Goal: Browse casually: Explore the website without a specific task or goal

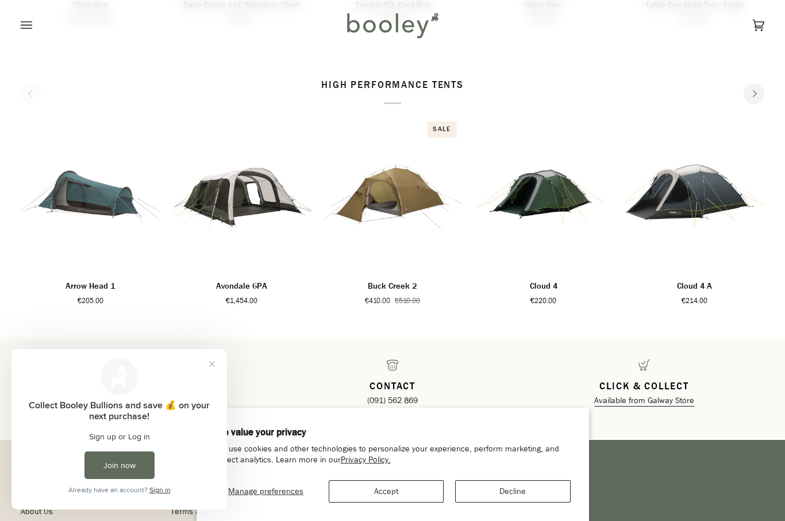
scroll to position [1746, 0]
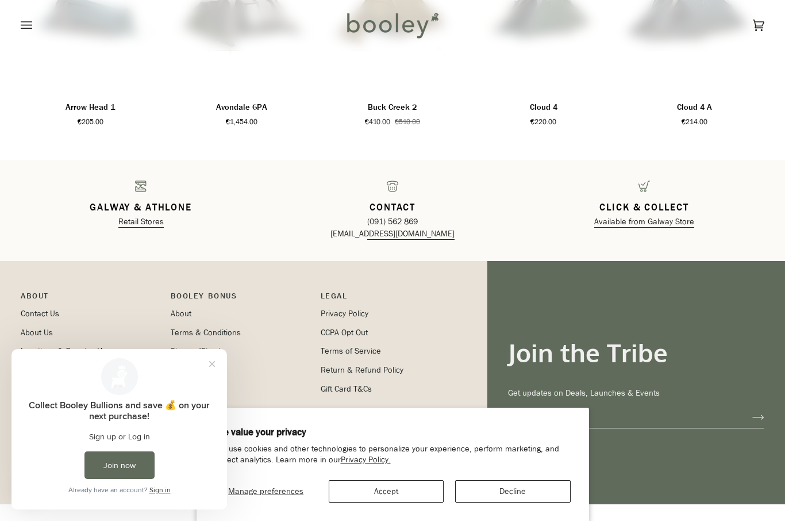
click at [13, 20] on div "Cart €0.00 (0) Men Footwear Boots Shoes Running Sandals & Slides Slippers Socks" at bounding box center [392, 25] width 785 height 51
click at [30, 18] on icon "Open menu" at bounding box center [26, 25] width 11 height 17
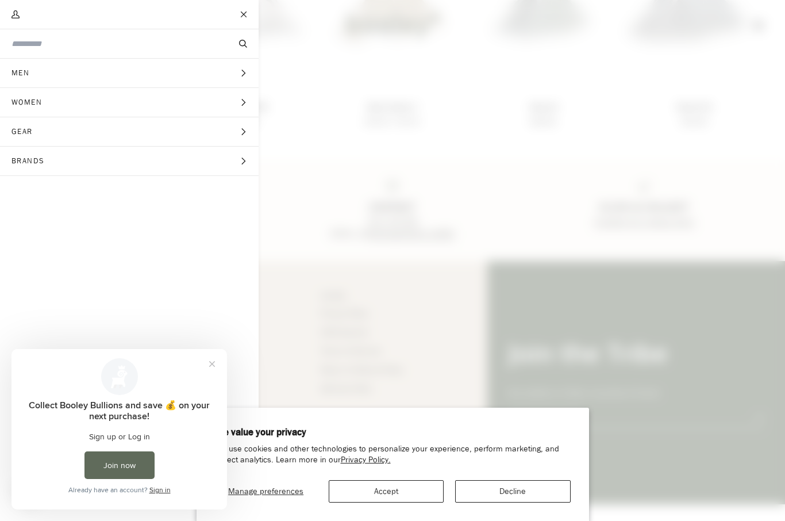
click at [24, 130] on span "Gear" at bounding box center [26, 131] width 52 height 29
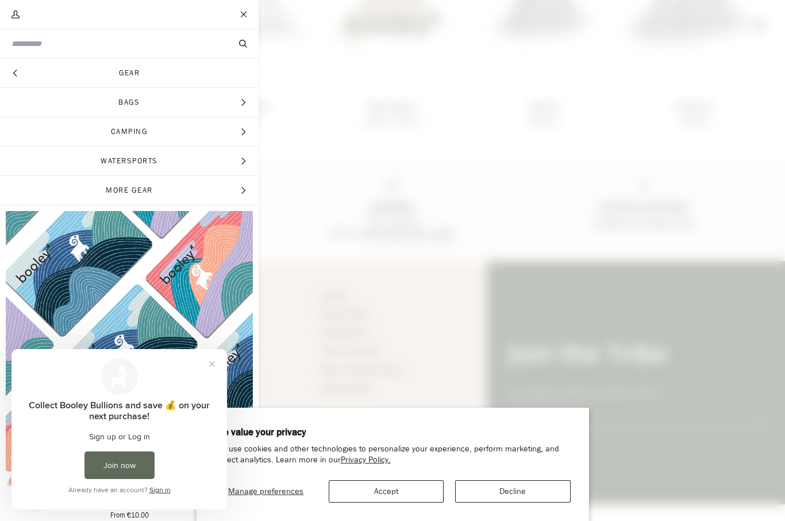
click at [32, 152] on span "Watersports" at bounding box center [129, 161] width 259 height 29
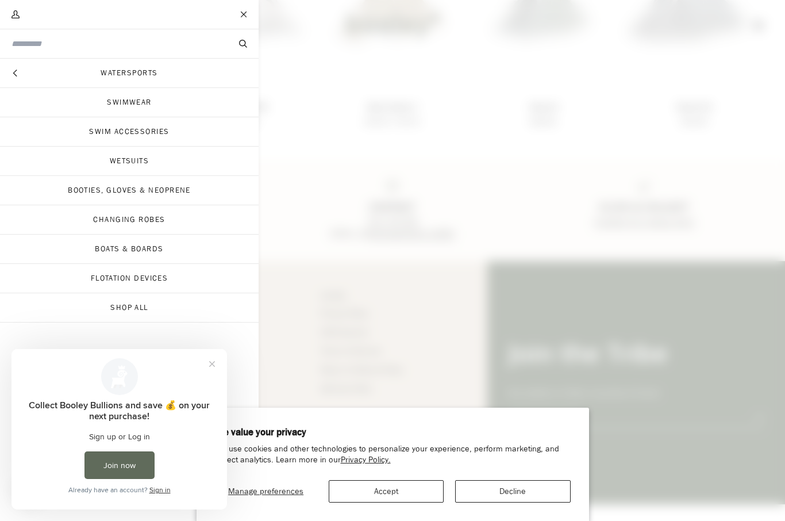
click at [122, 130] on link "Swim Accessories" at bounding box center [129, 131] width 259 height 29
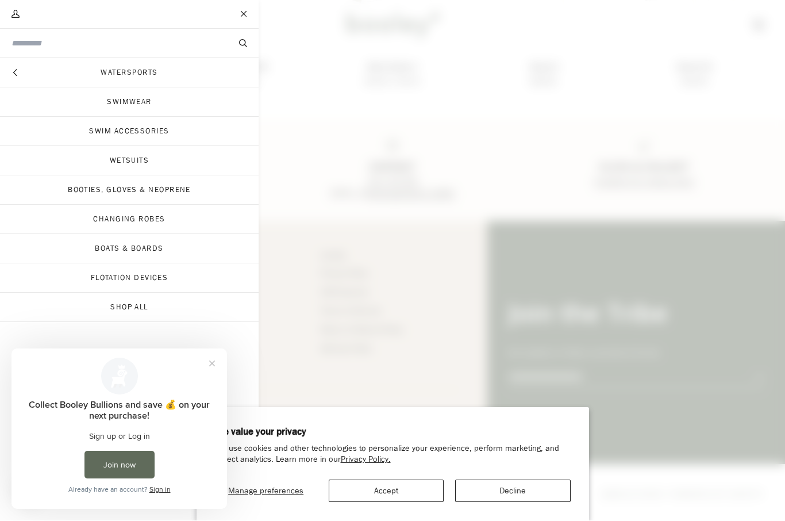
click at [19, 72] on icon "Main menu" at bounding box center [14, 73] width 7 height 7
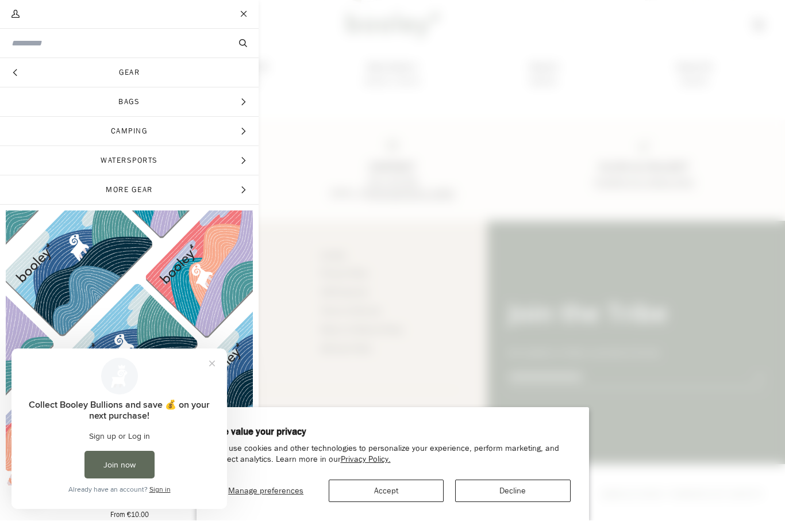
click at [655, 132] on span "Main menu" at bounding box center [392, 260] width 785 height 521
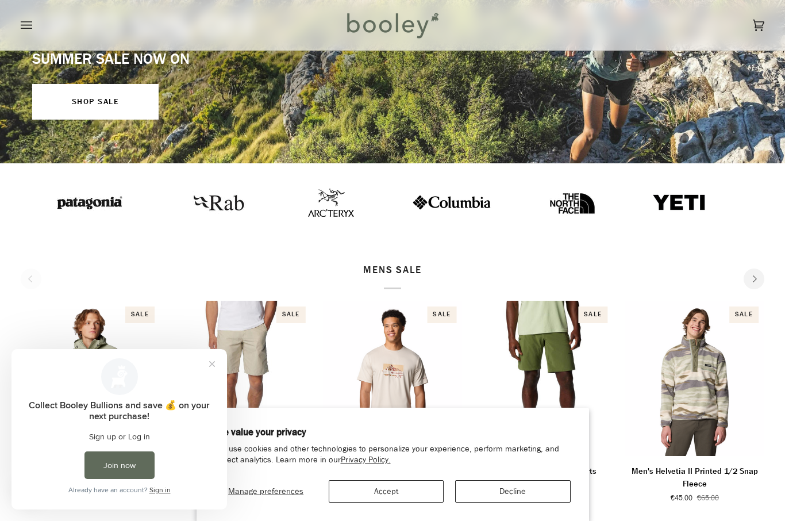
scroll to position [247, 0]
click at [95, 105] on link "SHOP SALE" at bounding box center [95, 102] width 126 height 36
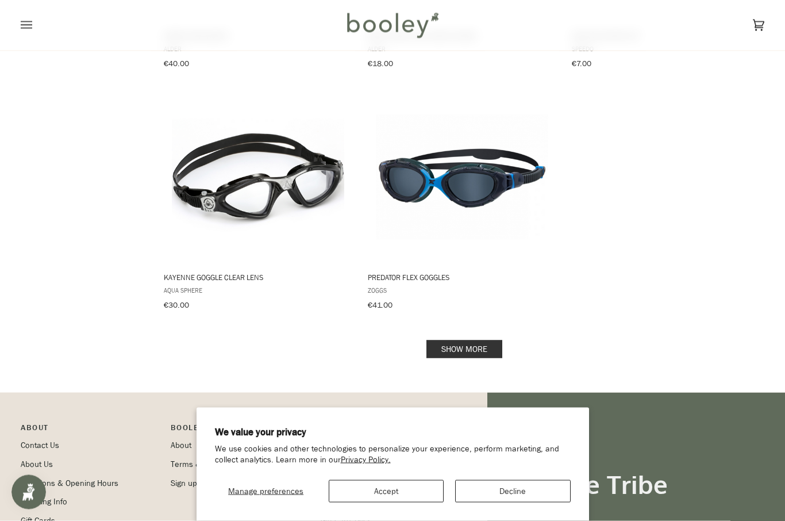
scroll to position [1583, 0]
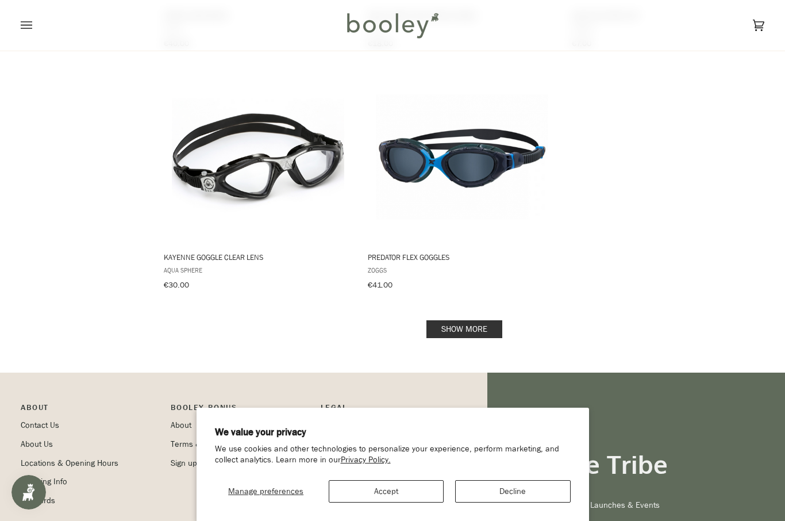
click at [480, 320] on link "Show more" at bounding box center [464, 329] width 76 height 18
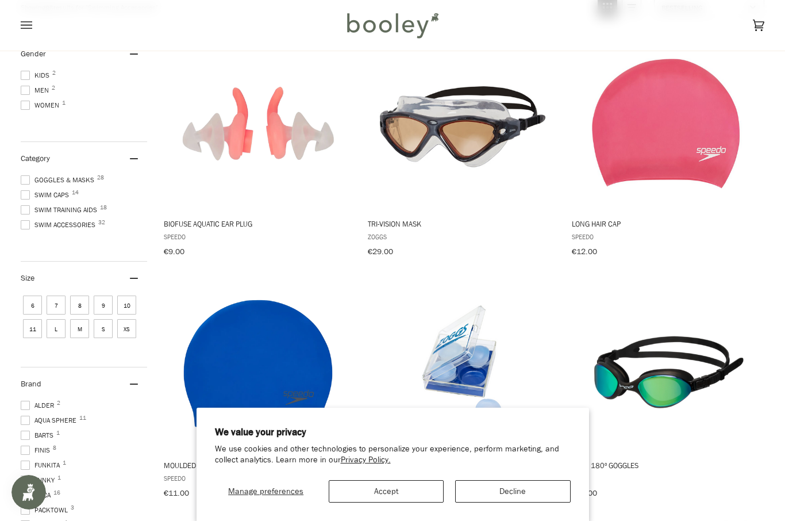
scroll to position [126, 0]
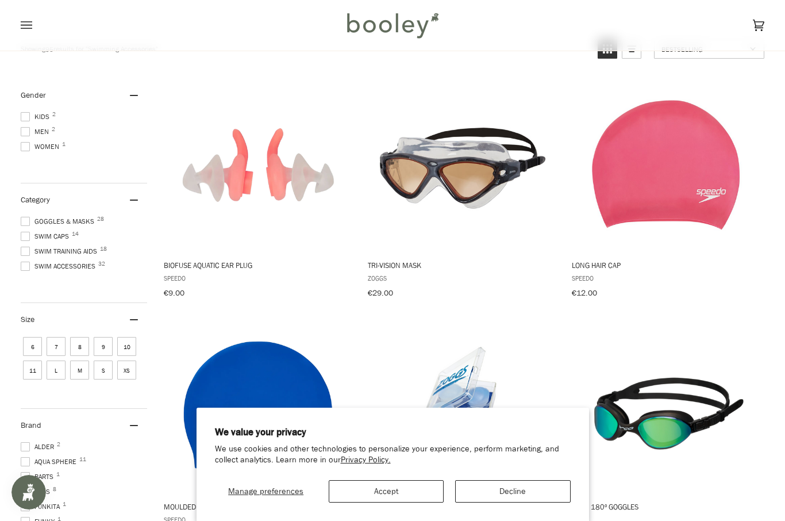
click at [411, 264] on span "Tri-Vision Mask" at bounding box center [462, 265] width 188 height 10
click at [26, 145] on span at bounding box center [25, 146] width 9 height 9
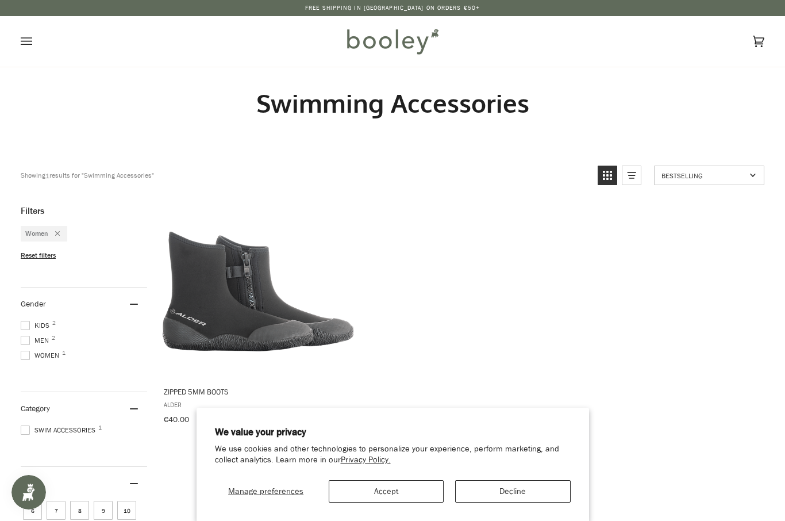
scroll to position [125, 0]
click at [22, 42] on icon "Open menu" at bounding box center [26, 41] width 11 height 17
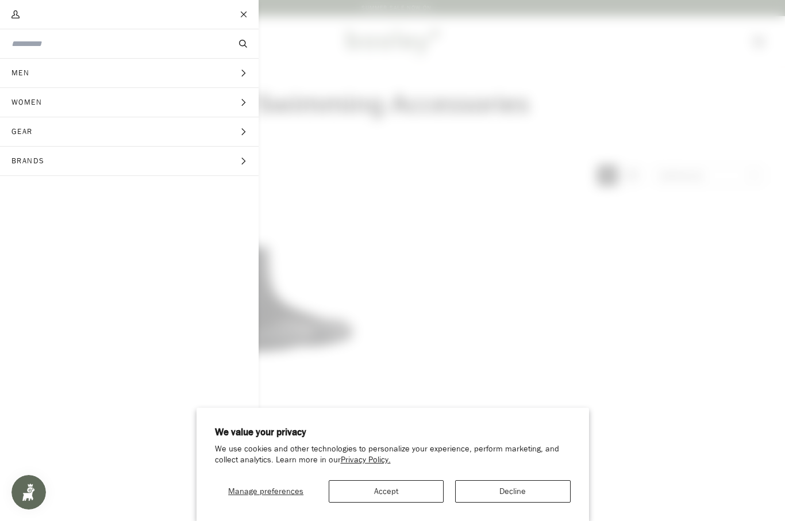
click at [241, 15] on button "Close" at bounding box center [244, 14] width 29 height 29
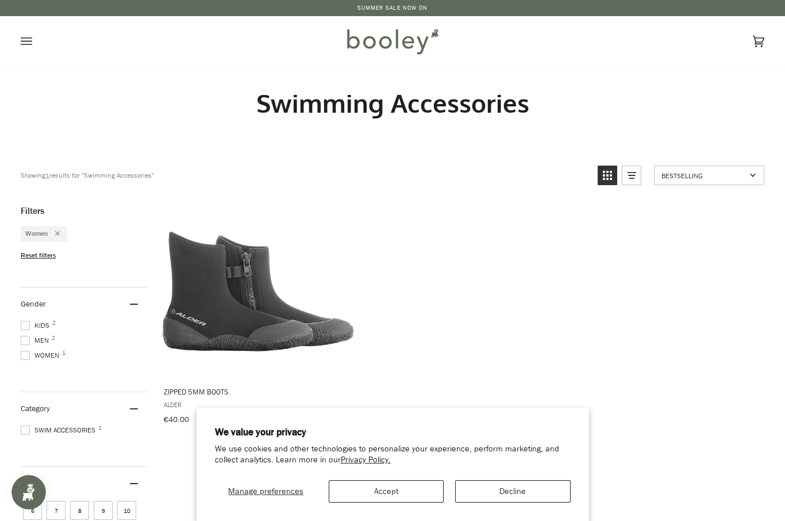
click at [49, 229] on div "Remove filter: Women" at bounding box center [53, 234] width 11 height 10
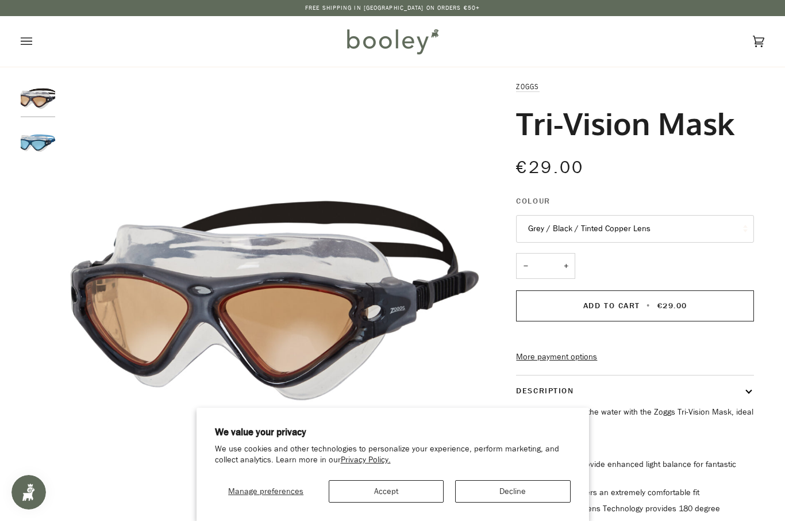
click at [32, 146] on img "Zoggs Tri-Vision Mask Navy / Blue / Tinted Blue Lens - Booley Galway" at bounding box center [38, 141] width 34 height 34
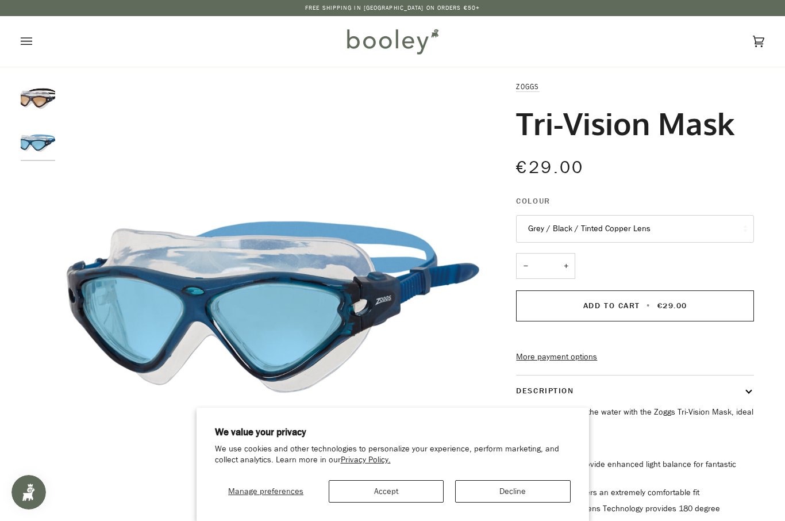
click at [38, 104] on img "Zoggs Tri-Vision Mask Grey / Black / Tinted Copper Lens - Booley Galway" at bounding box center [38, 97] width 34 height 34
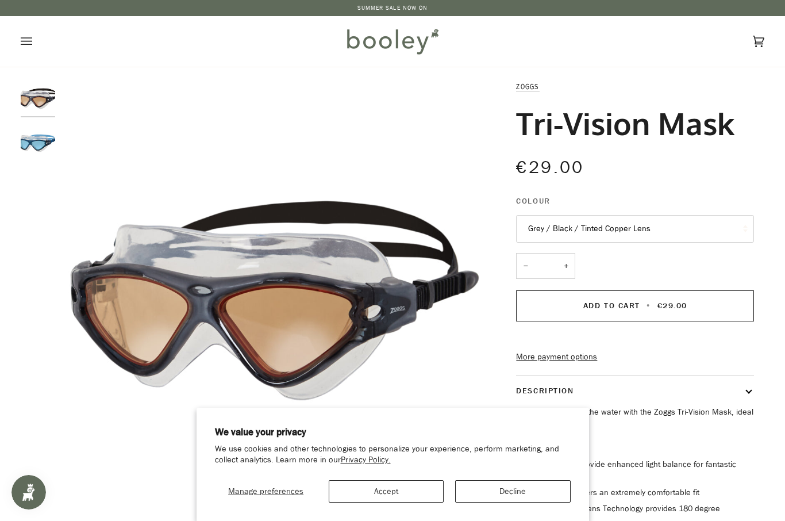
click at [33, 133] on img "Zoggs Tri-Vision Mask Navy / Blue / Tinted Blue Lens - Booley Galway" at bounding box center [38, 141] width 34 height 34
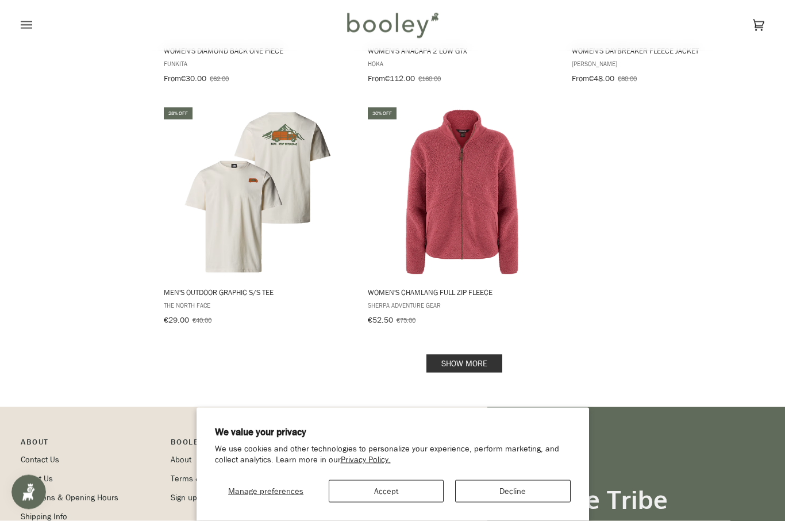
scroll to position [1831, 0]
click at [485, 354] on link "Show more" at bounding box center [464, 363] width 76 height 18
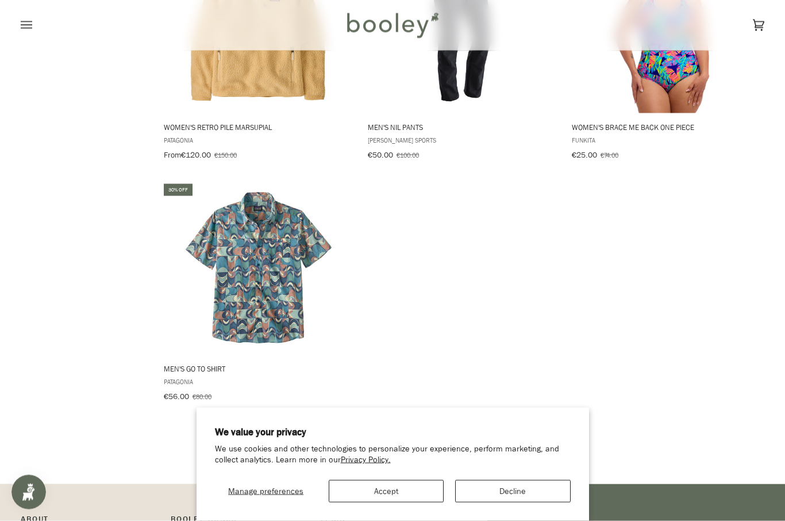
scroll to position [3443, 0]
click at [482, 431] on link "Show more" at bounding box center [464, 440] width 76 height 18
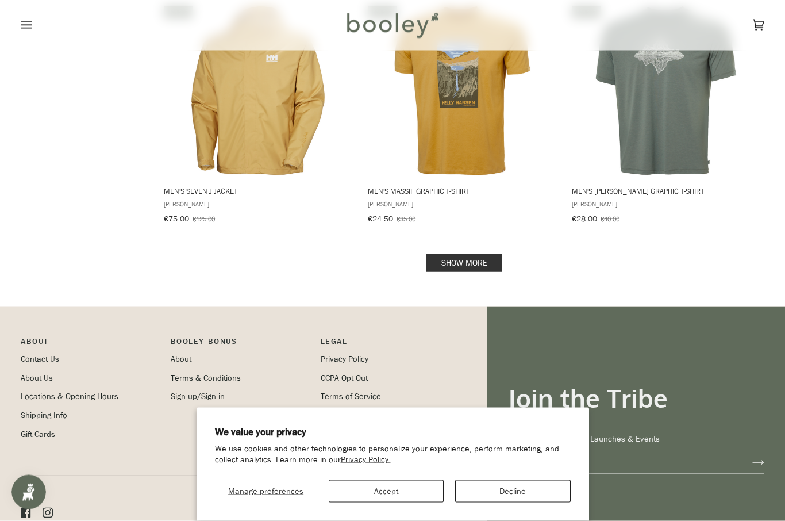
scroll to position [5083, 0]
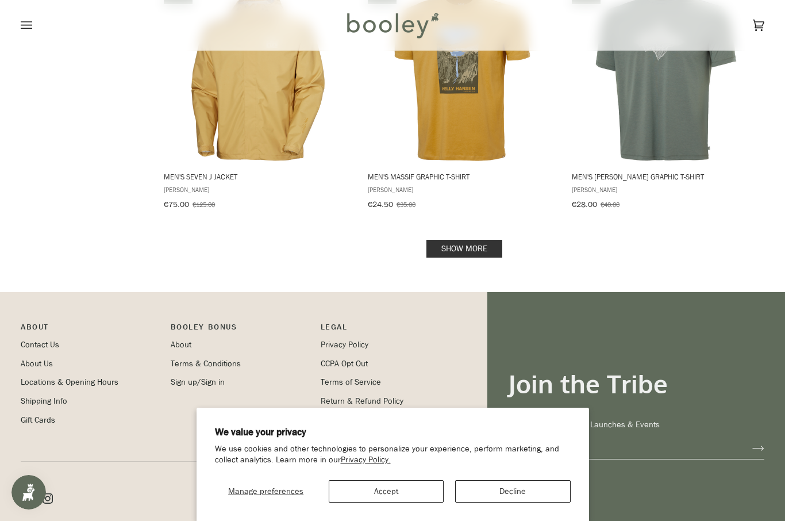
click at [467, 240] on link "Show more" at bounding box center [464, 249] width 76 height 18
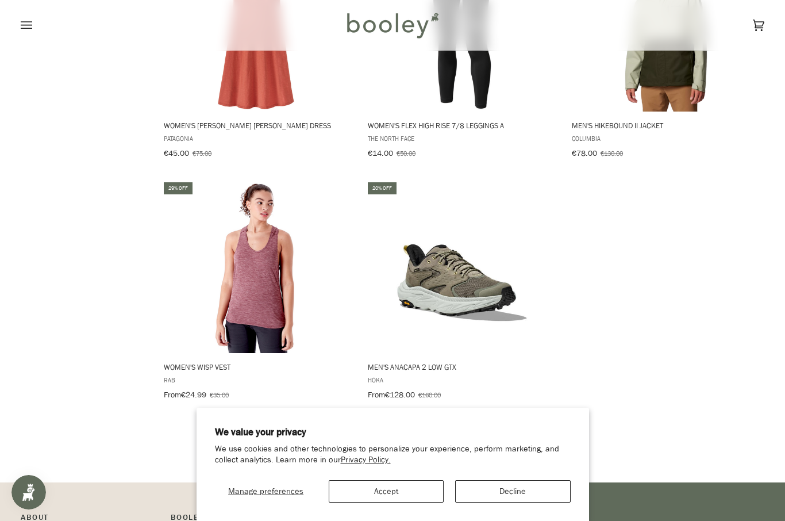
scroll to position [6599, 0]
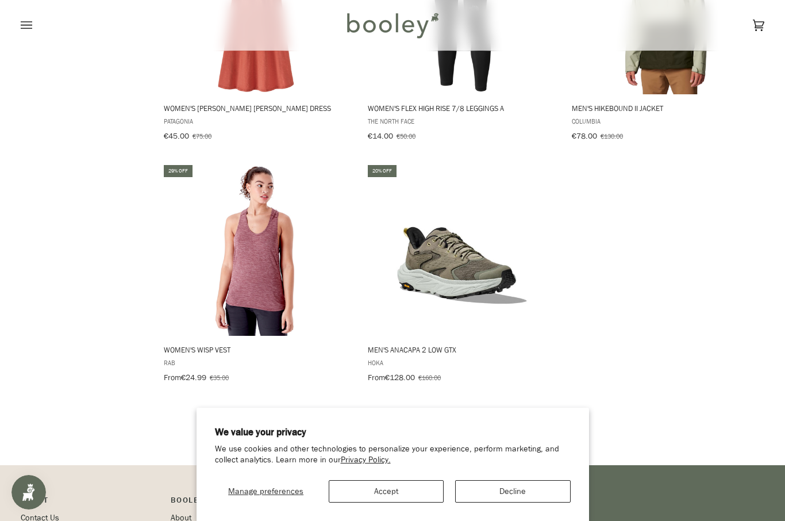
click at [482, 413] on link "Show more" at bounding box center [464, 422] width 76 height 18
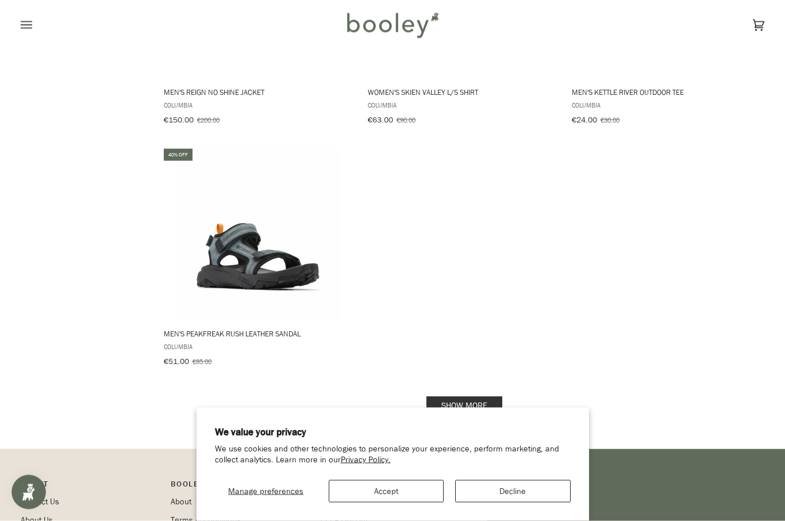
scroll to position [8351, 0]
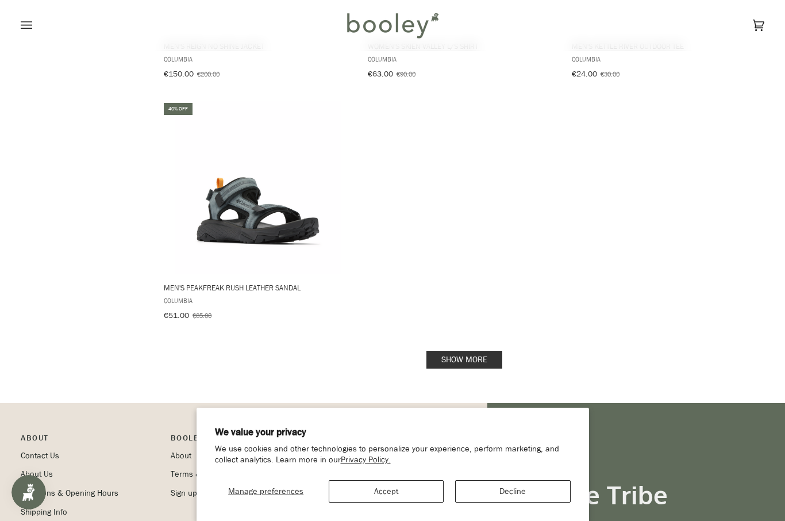
click at [480, 351] on link "Show more" at bounding box center [464, 360] width 76 height 18
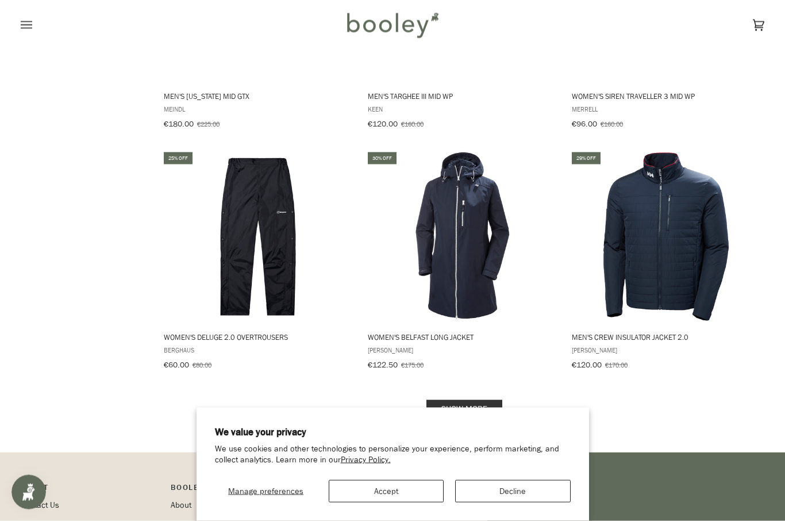
scroll to position [9861, 0]
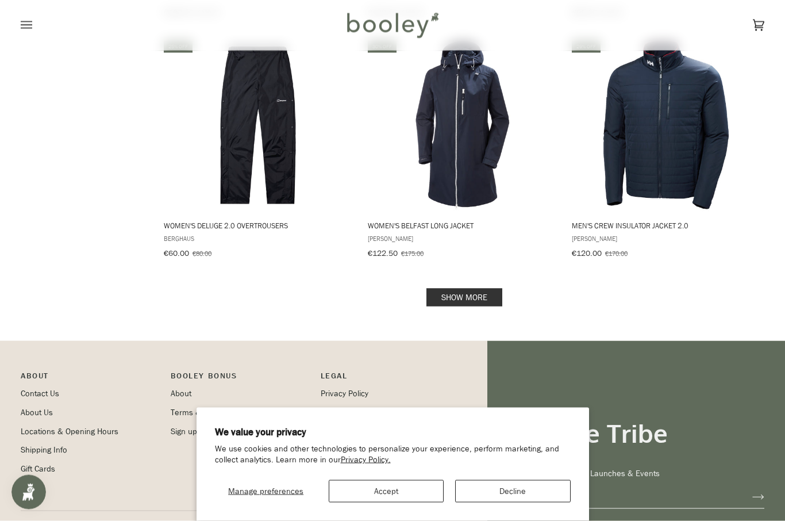
click at [492, 288] on link "Show more" at bounding box center [464, 297] width 76 height 18
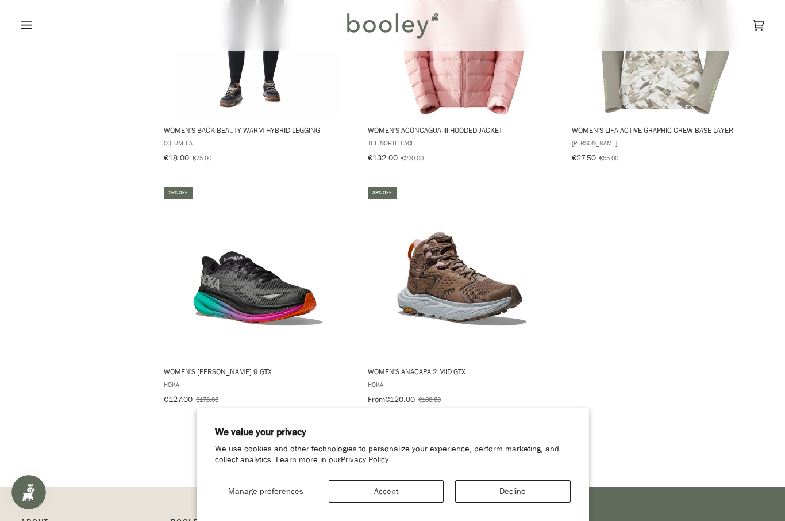
scroll to position [11422, 0]
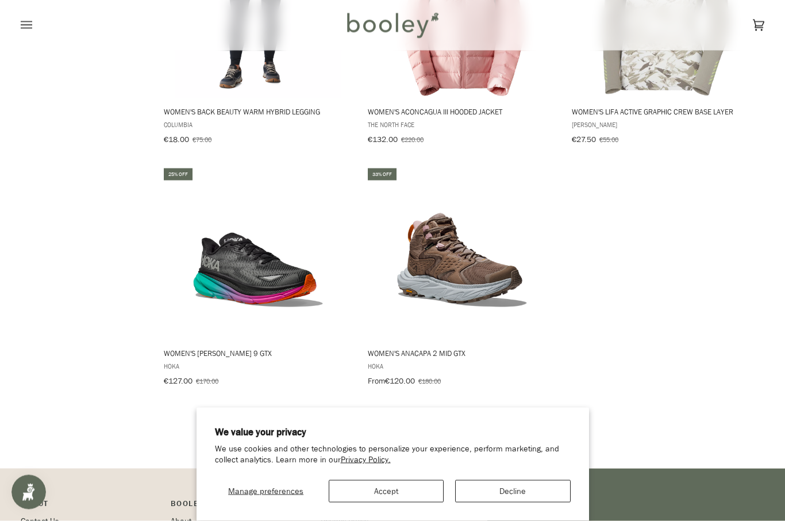
click at [492, 416] on link "Show more" at bounding box center [464, 425] width 76 height 18
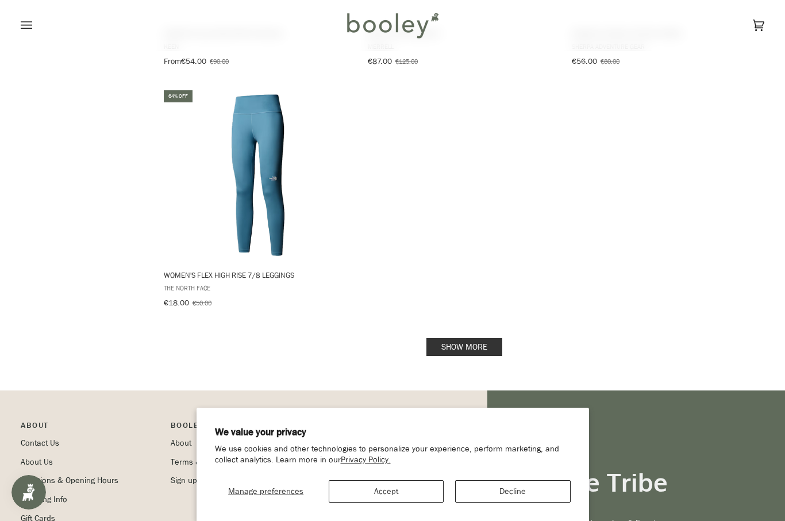
scroll to position [13207, 0]
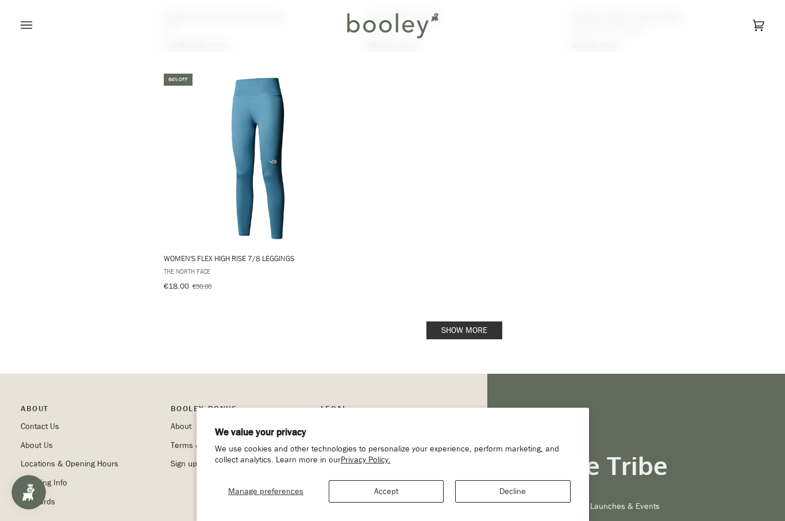
click at [474, 321] on link "Show more" at bounding box center [464, 330] width 76 height 18
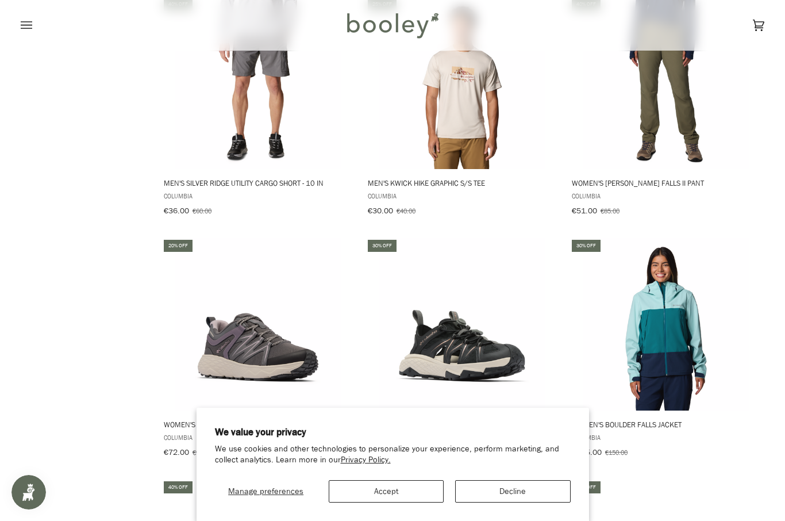
scroll to position [14005, 0]
